Goal: Information Seeking & Learning: Learn about a topic

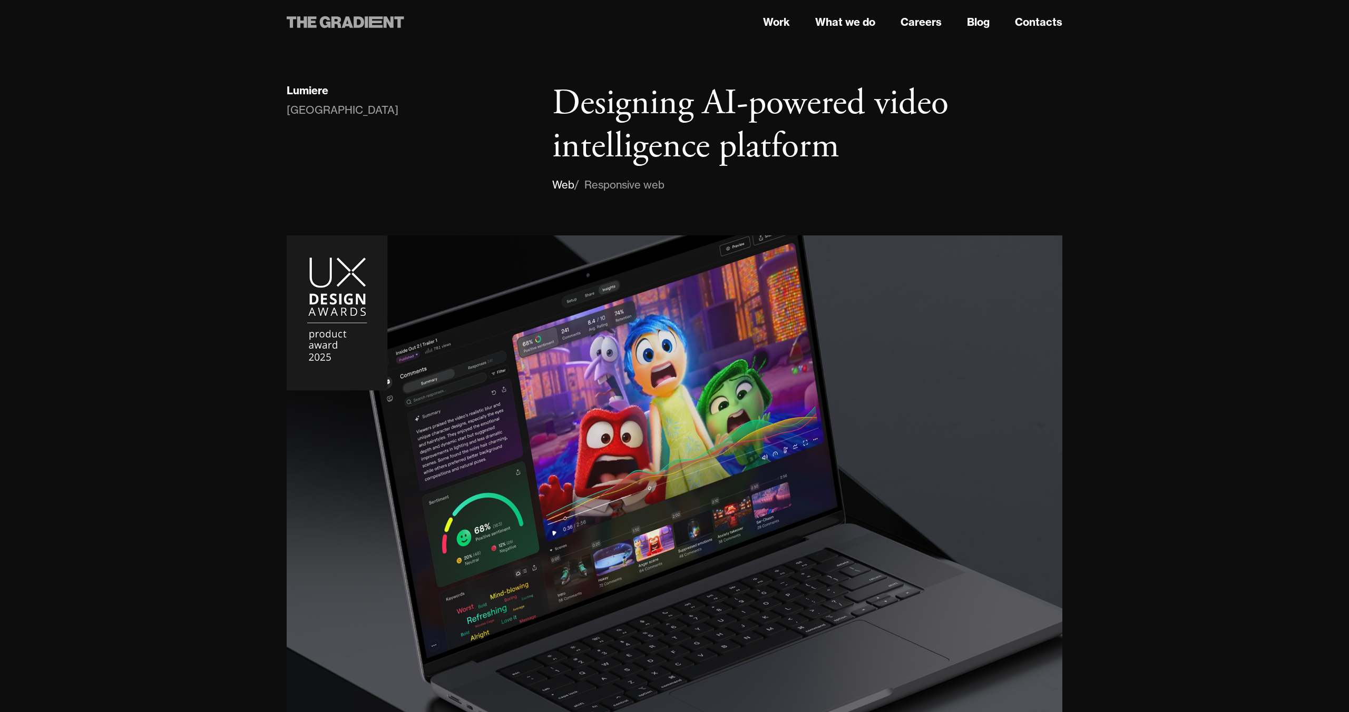
click at [387, 26] on icon at bounding box center [346, 22] width 118 height 19
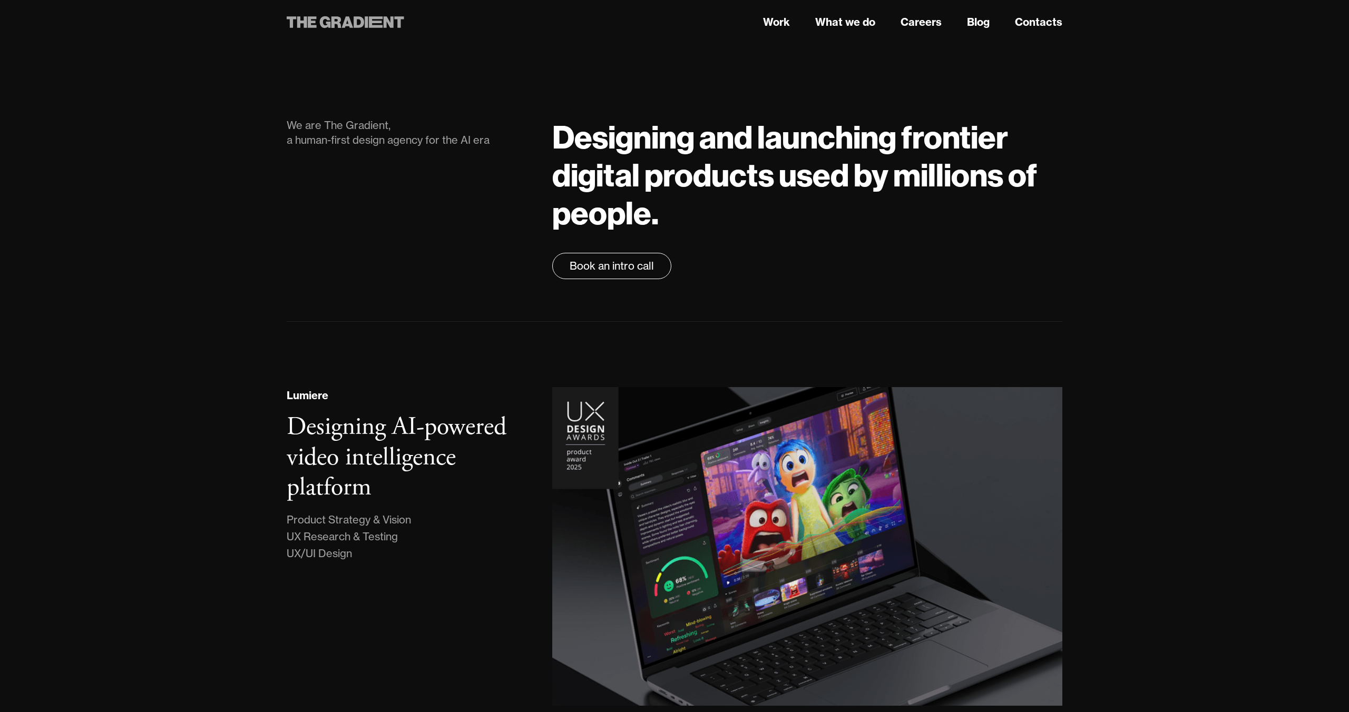
click at [356, 17] on icon at bounding box center [359, 22] width 11 height 12
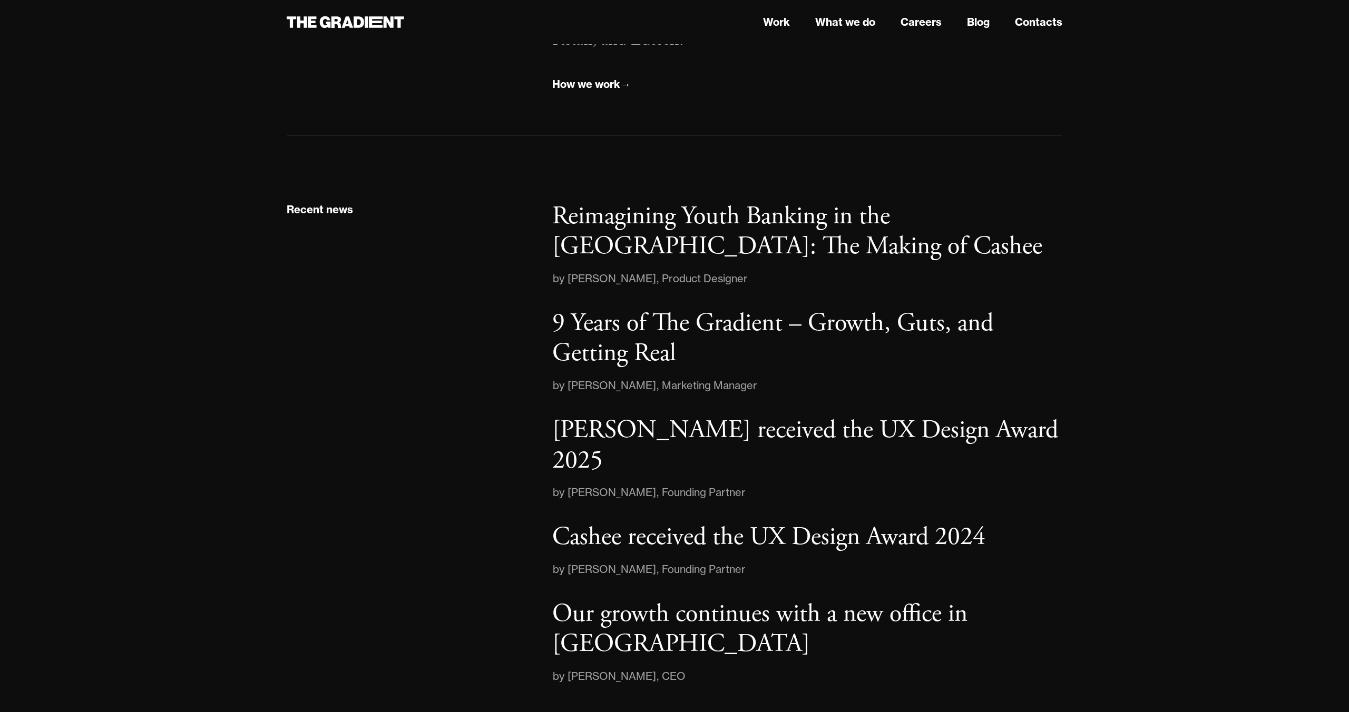
scroll to position [1610, 0]
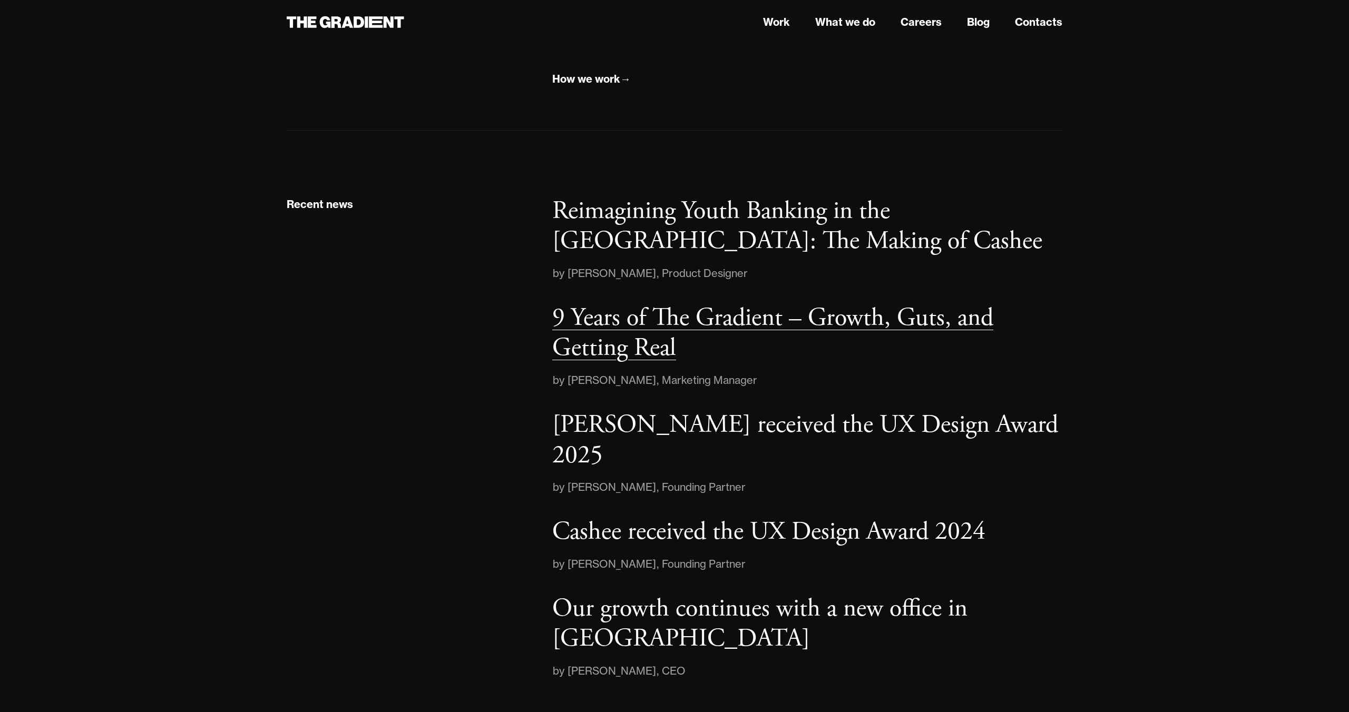
click at [655, 334] on p "9 Years of The Gradient – Growth, Guts, and Getting Real" at bounding box center [772, 333] width 441 height 63
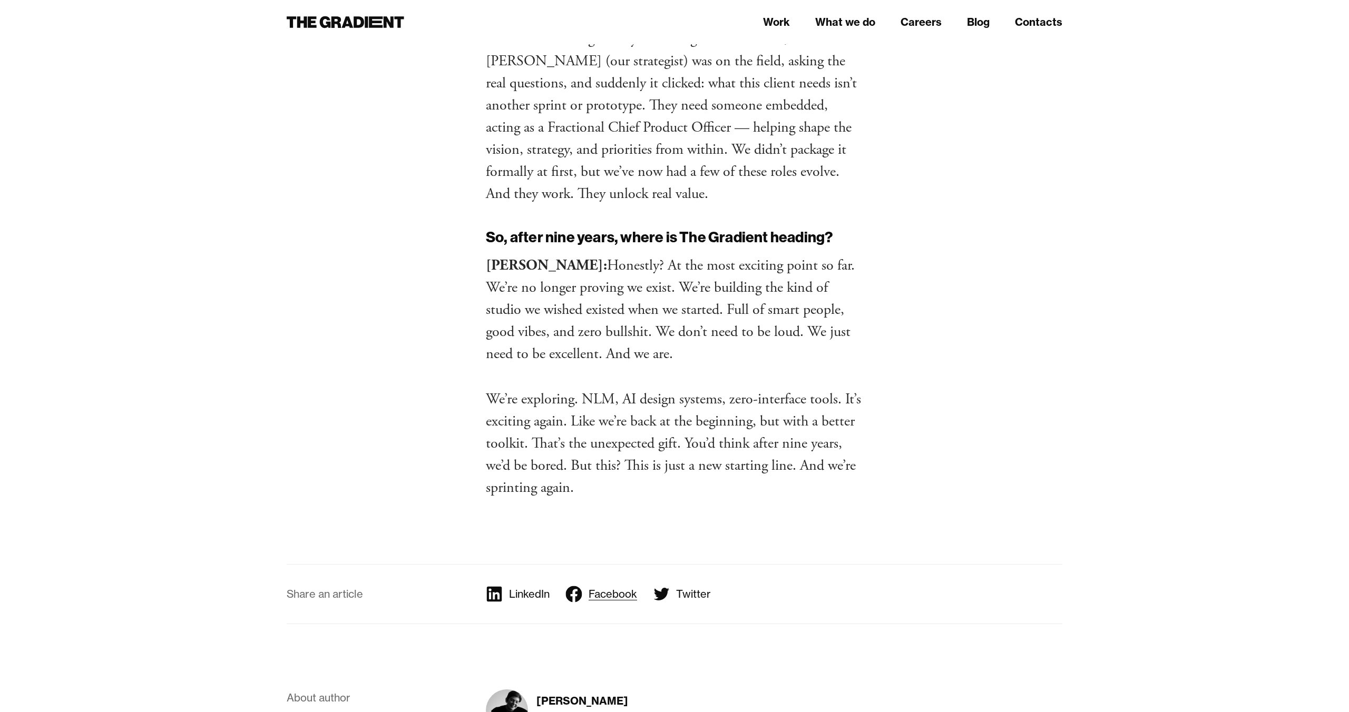
scroll to position [6654, 0]
